Goal: Task Accomplishment & Management: Complete application form

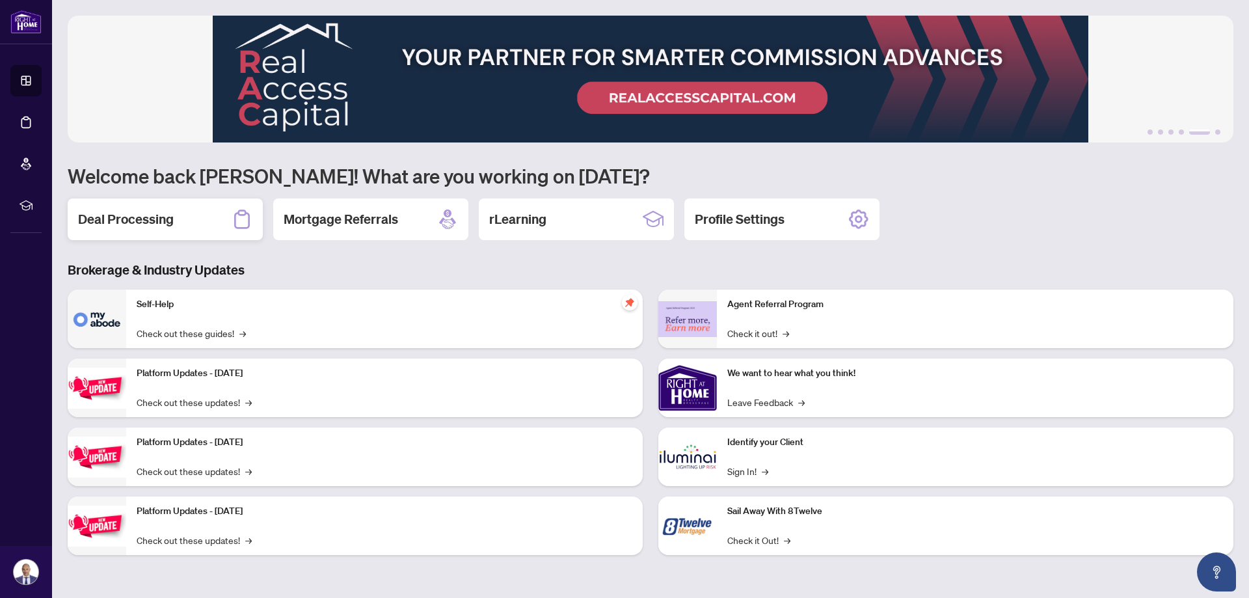
click at [118, 217] on h2 "Deal Processing" at bounding box center [126, 219] width 96 height 18
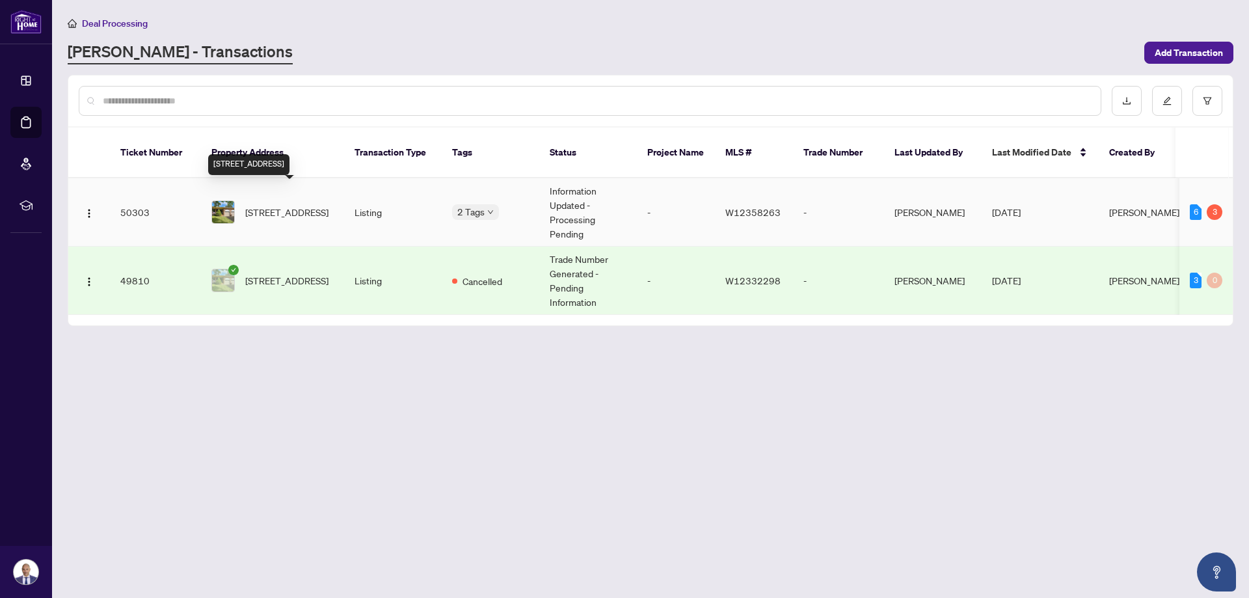
click at [317, 205] on span "[STREET_ADDRESS]" at bounding box center [286, 212] width 83 height 14
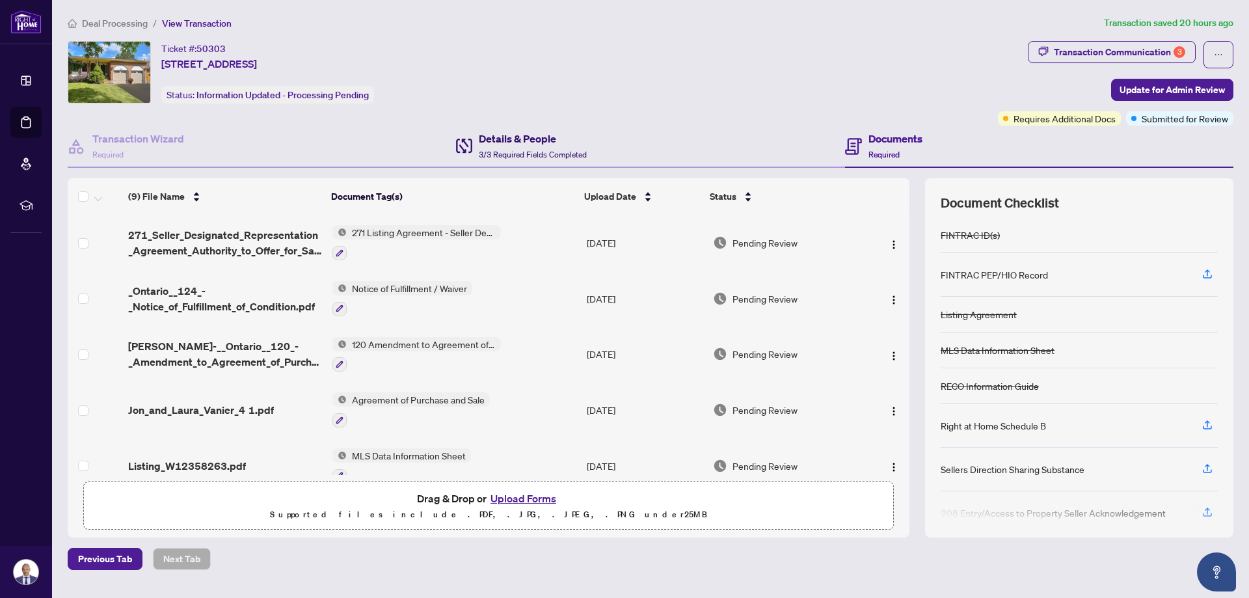
click at [518, 148] on div "Details & People 3/3 Required Fields Completed" at bounding box center [533, 146] width 108 height 31
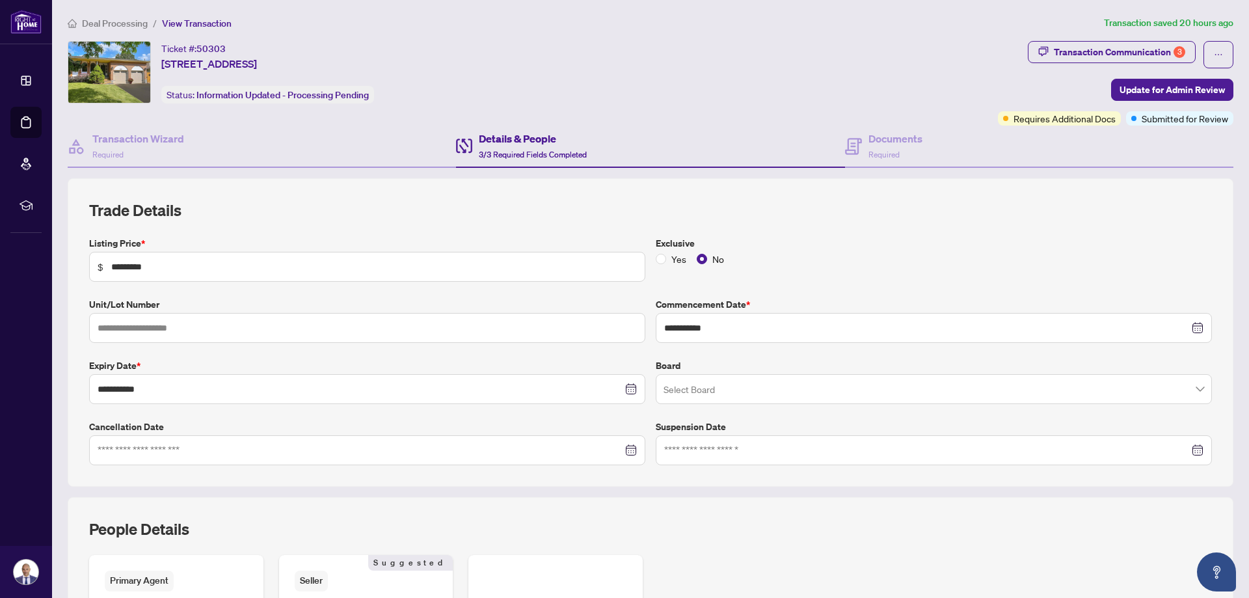
type input "**********"
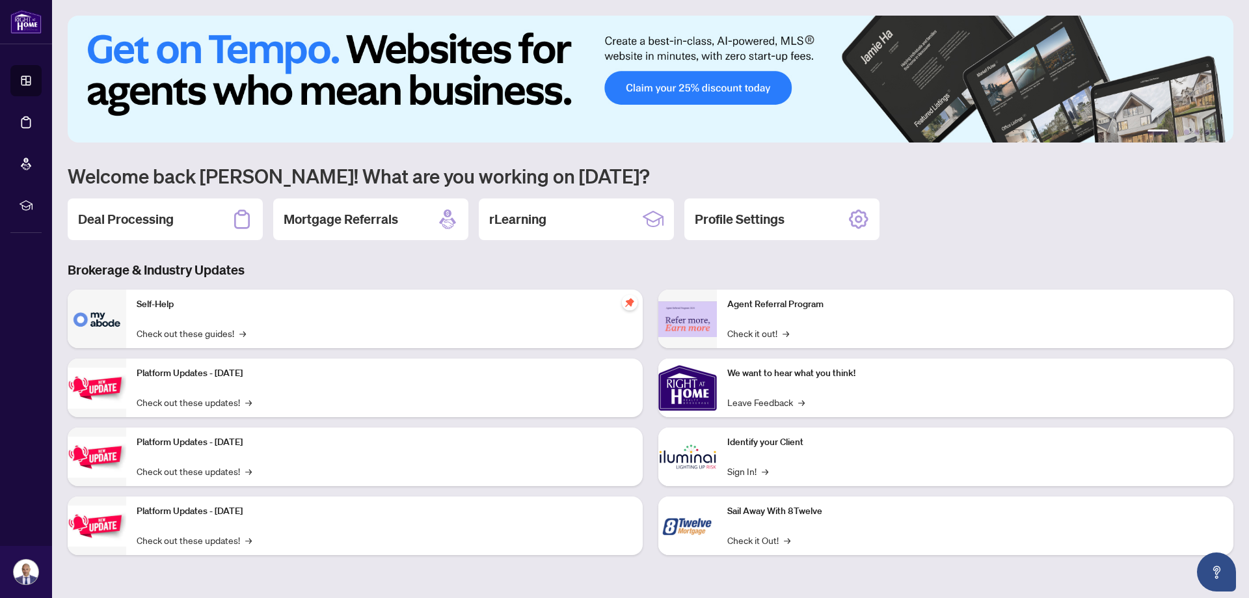
click at [150, 223] on h2 "Deal Processing" at bounding box center [126, 219] width 96 height 18
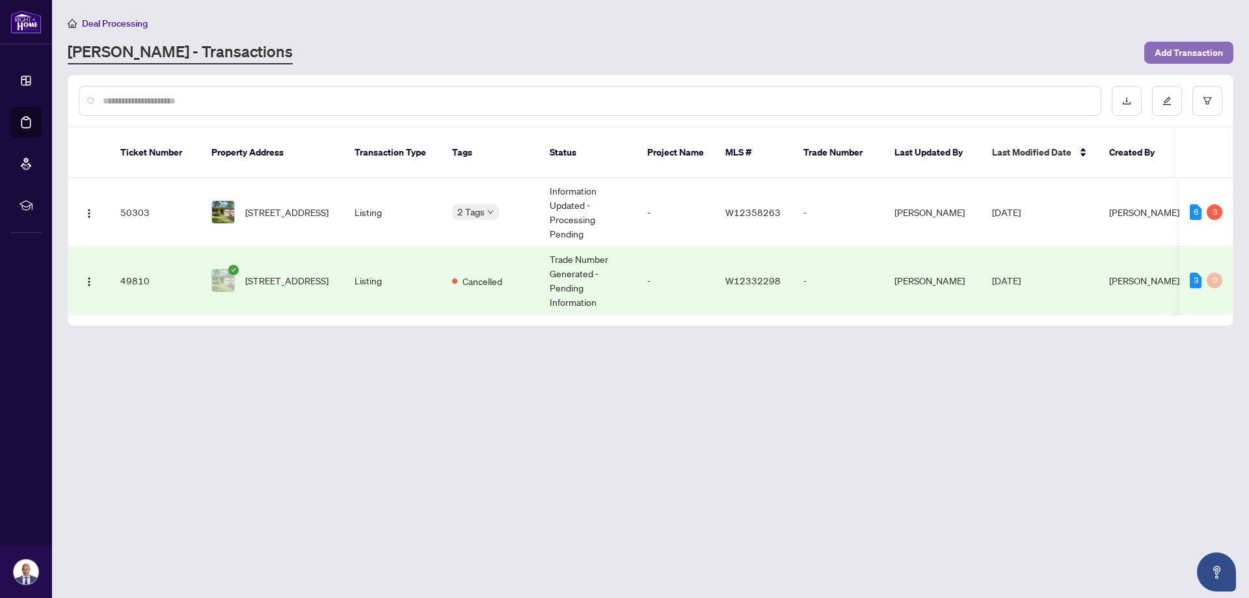
click at [1192, 55] on span "Add Transaction" at bounding box center [1189, 52] width 68 height 21
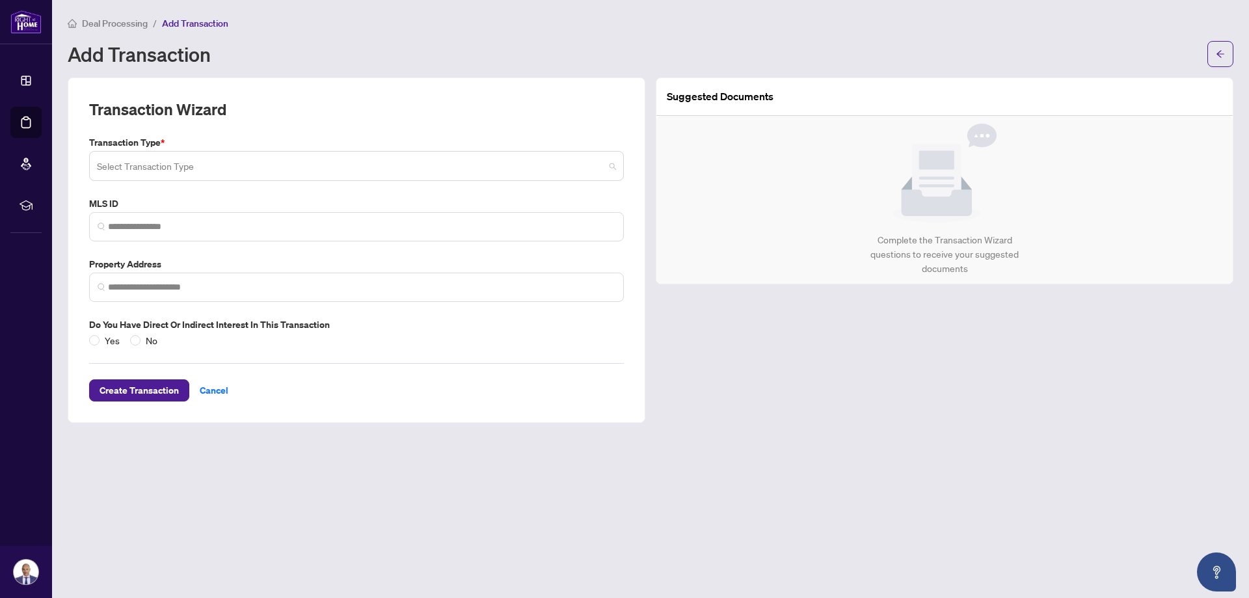
click at [566, 169] on input "search" at bounding box center [350, 168] width 507 height 29
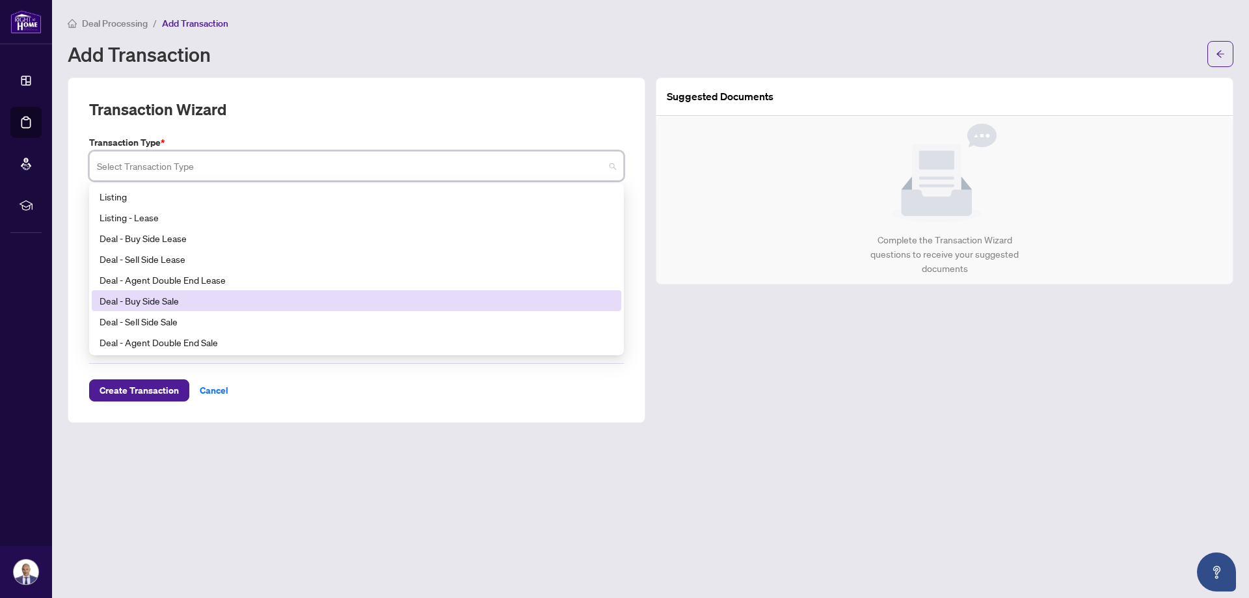
scroll to position [104, 0]
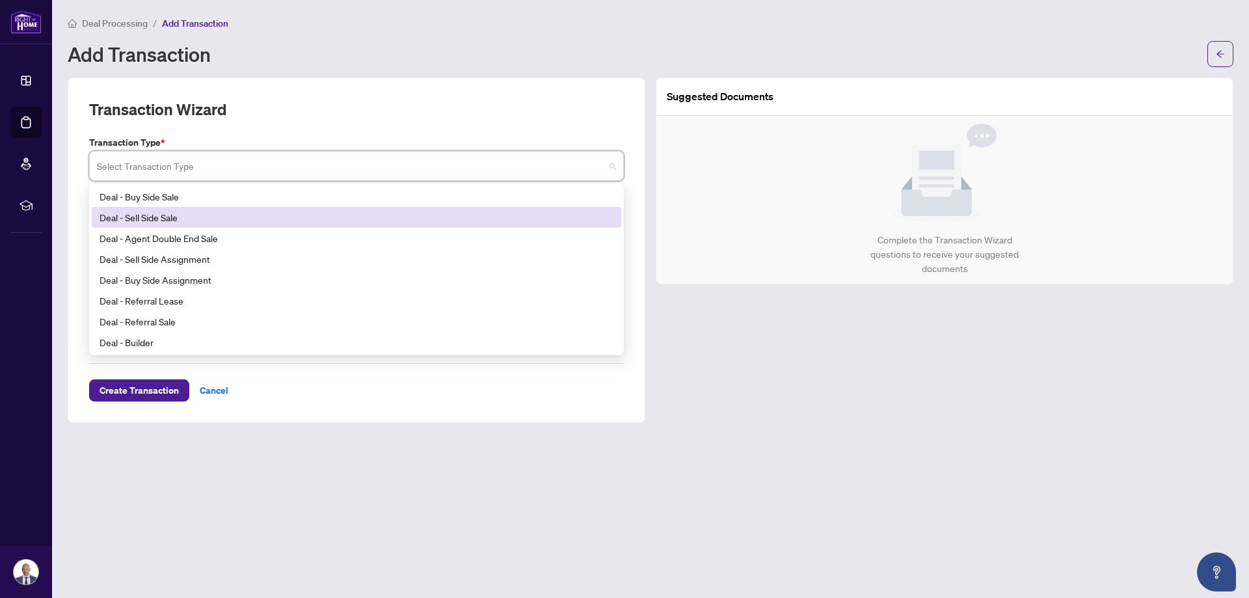
click at [492, 215] on div "Deal - Sell Side Sale" at bounding box center [357, 217] width 514 height 14
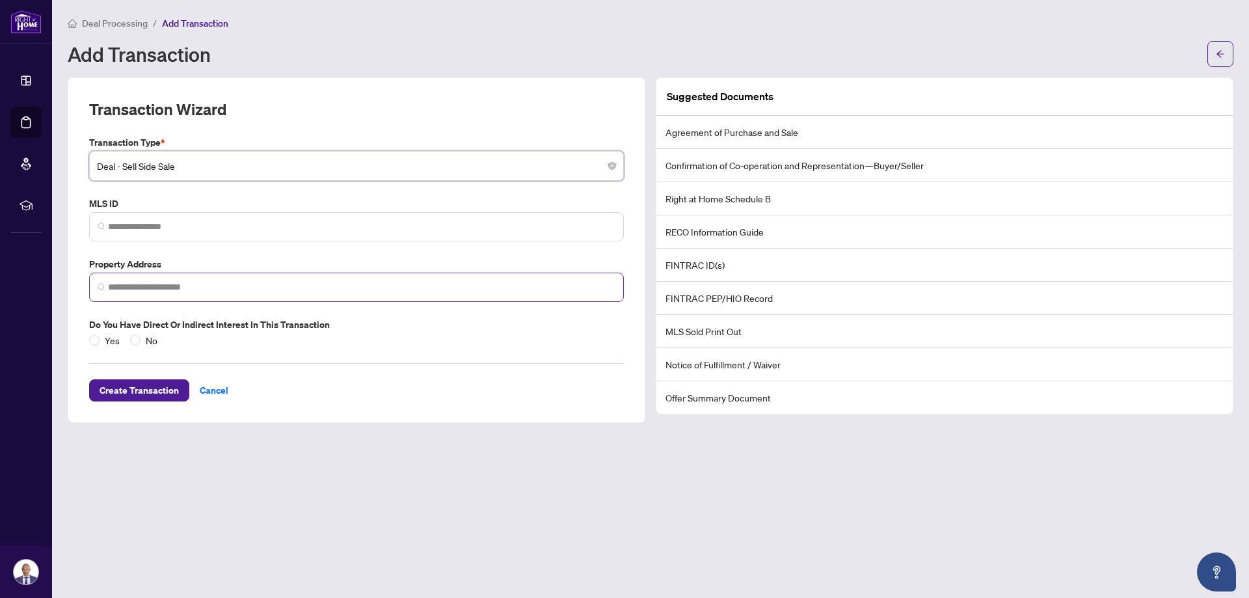
click at [243, 293] on span at bounding box center [356, 287] width 535 height 29
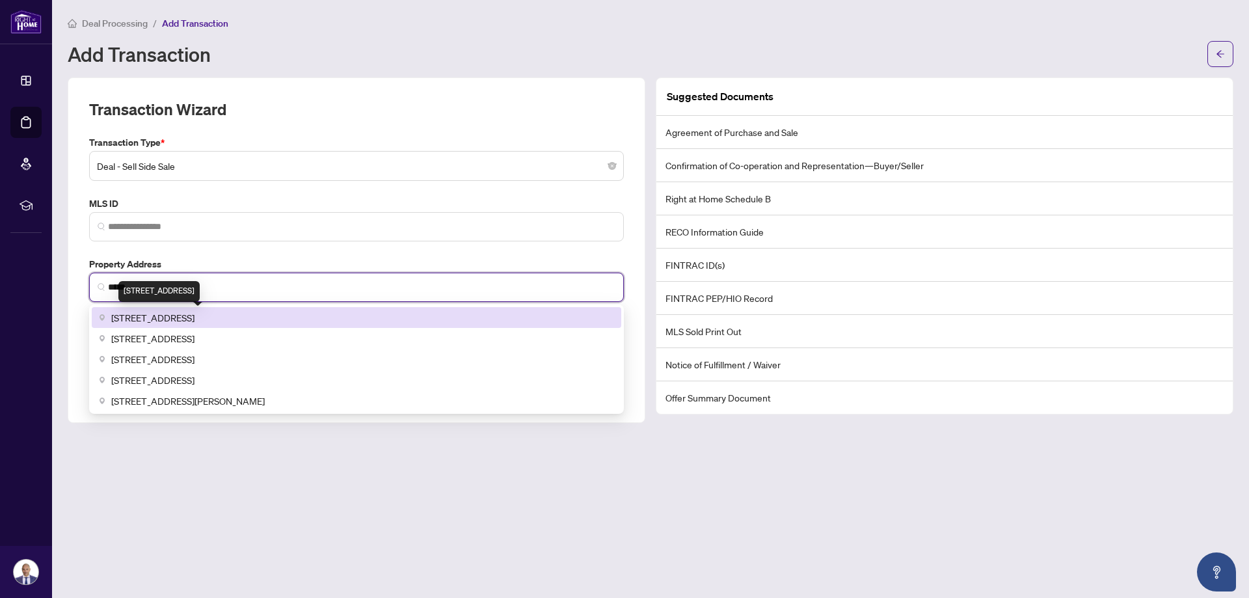
click at [194, 313] on span "[STREET_ADDRESS]" at bounding box center [152, 317] width 83 height 14
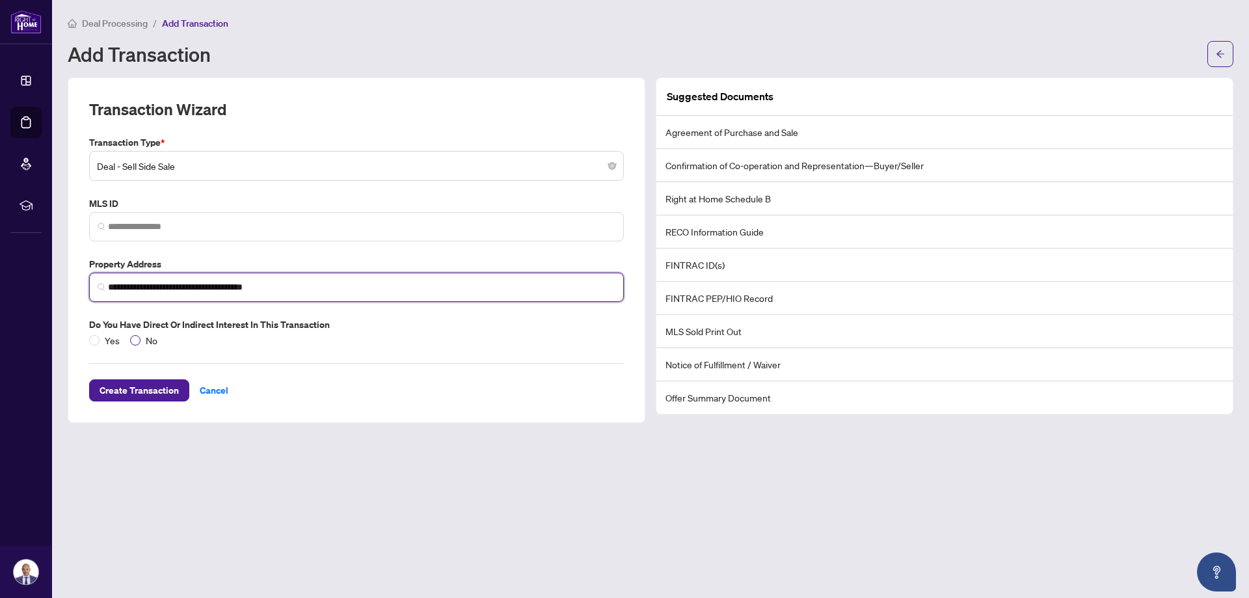
type input "**********"
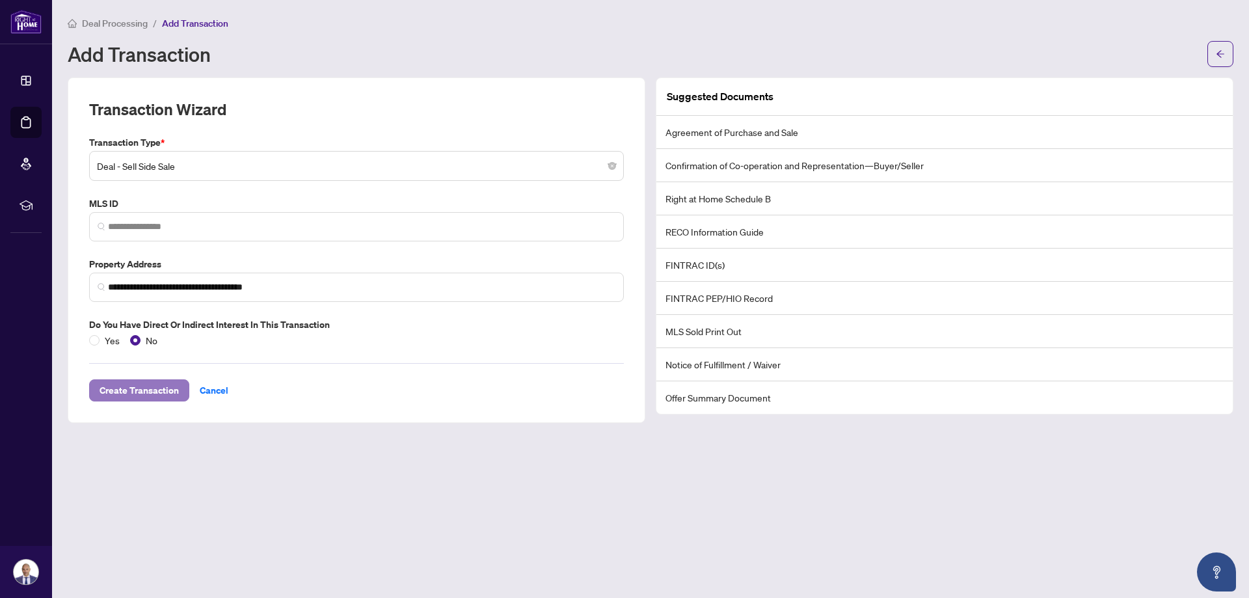
click at [125, 394] on span "Create Transaction" at bounding box center [139, 390] width 79 height 21
